Goal: Task Accomplishment & Management: Use online tool/utility

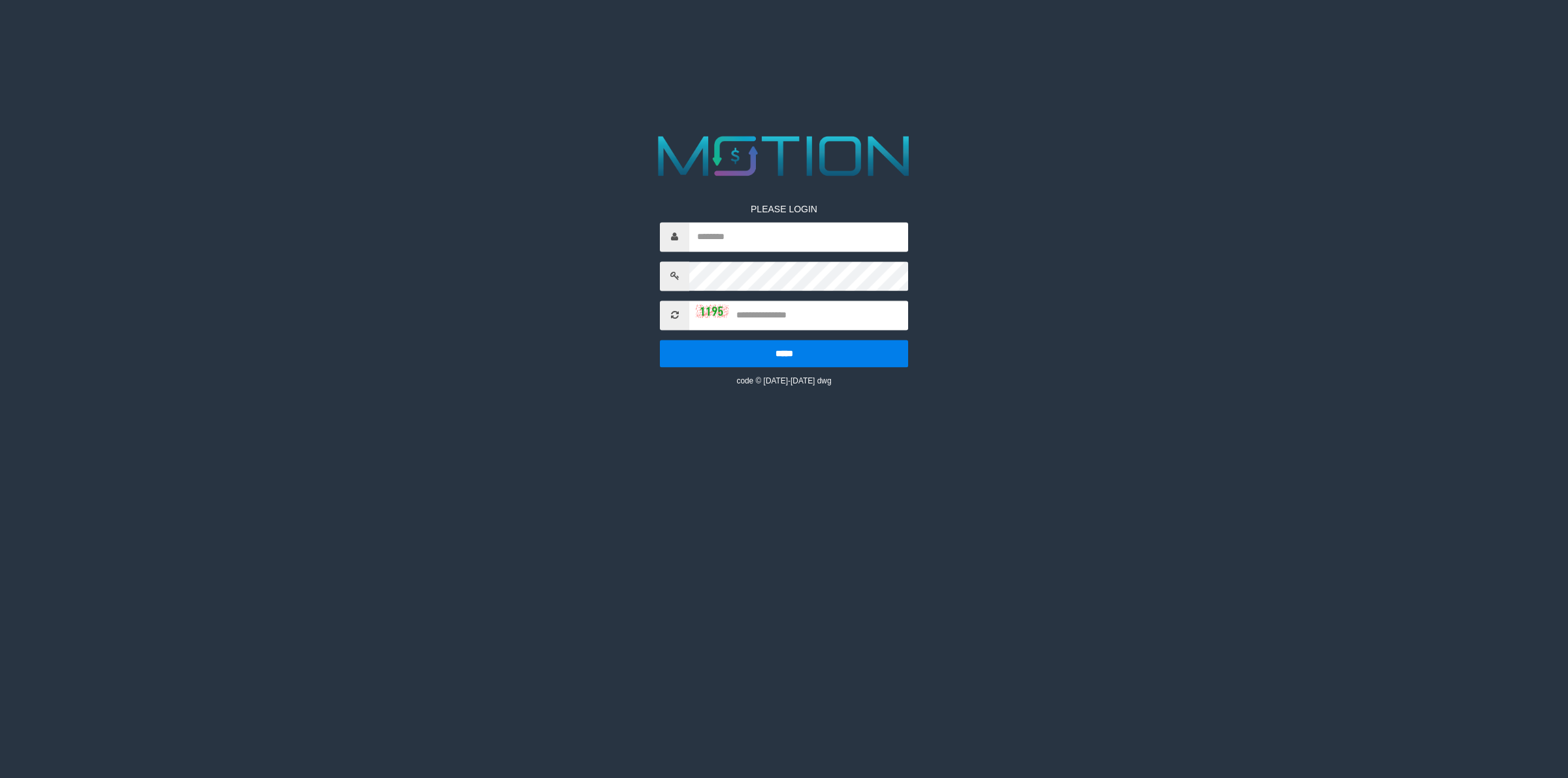
click at [1014, 248] on div "PLEASE LOGIN ***** code © [DATE]-[DATE] dwg" at bounding box center [784, 258] width 803 height 258
